Goal: Book appointment/travel/reservation

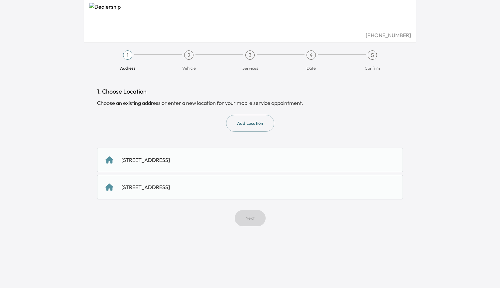
click at [239, 126] on button "Add Location" at bounding box center [250, 123] width 48 height 17
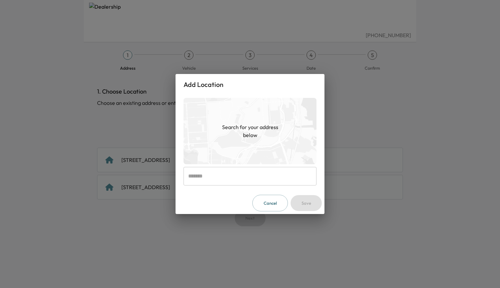
click at [206, 178] on input "text" at bounding box center [249, 176] width 133 height 19
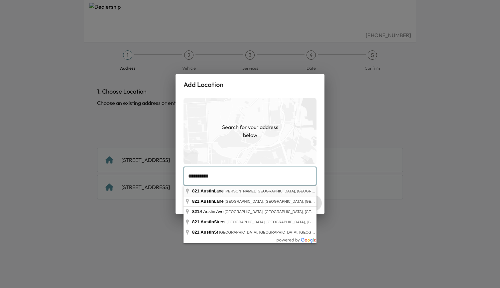
type input "**********"
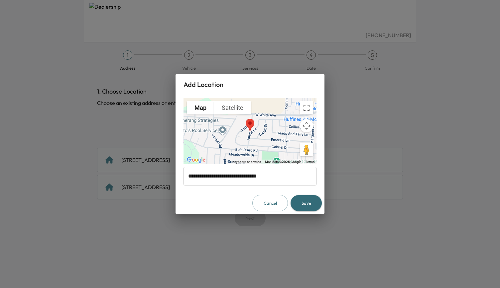
click at [303, 204] on button "Save" at bounding box center [305, 203] width 31 height 16
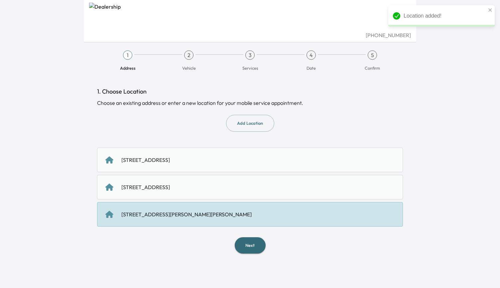
click at [225, 219] on div "[STREET_ADDRESS][PERSON_NAME][PERSON_NAME]" at bounding box center [250, 214] width 306 height 25
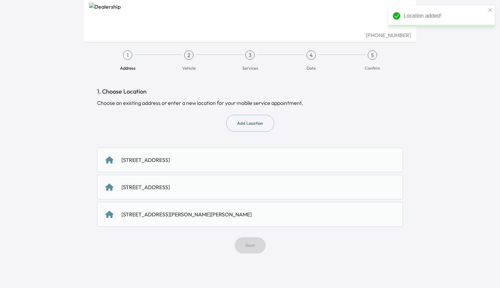
click at [244, 215] on div "[STREET_ADDRESS][PERSON_NAME][PERSON_NAME]" at bounding box center [249, 215] width 289 height 8
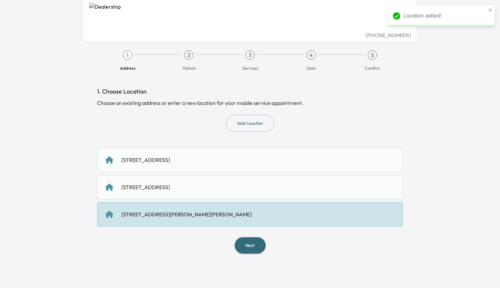
click at [250, 245] on button "Next" at bounding box center [249, 245] width 31 height 16
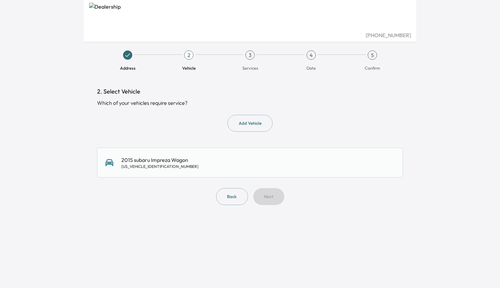
click at [215, 162] on div "2015 subaru Impreza Wagon [US_VEHICLE_IDENTIFICATION_NUMBER]" at bounding box center [249, 162] width 289 height 13
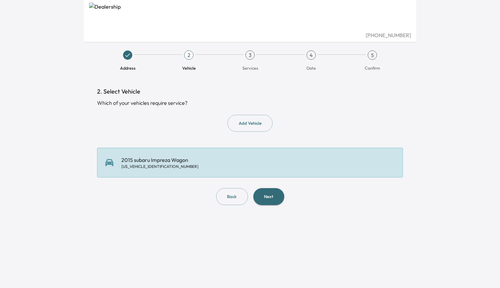
click at [266, 193] on button "Next" at bounding box center [268, 196] width 31 height 17
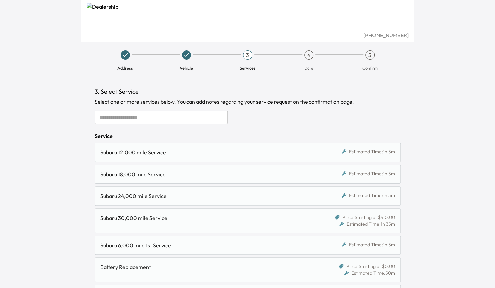
click at [141, 116] on input "text" at bounding box center [161, 117] width 133 height 13
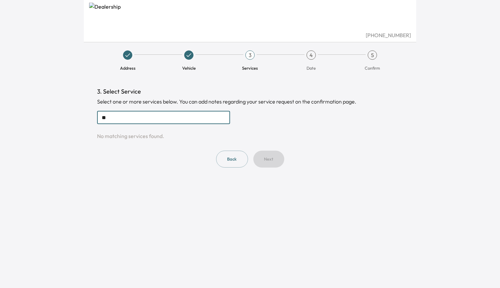
type input "*"
type input "**********"
